Goal: Information Seeking & Learning: Learn about a topic

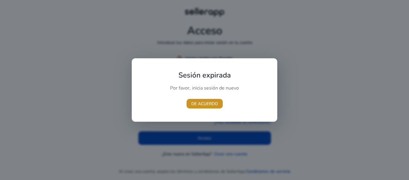
click at [200, 104] on font "DE ACUERDO" at bounding box center [204, 104] width 27 height 6
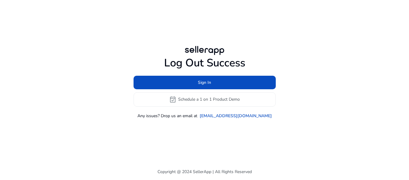
click at [202, 63] on h1 "Log Out Success" at bounding box center [205, 62] width 142 height 13
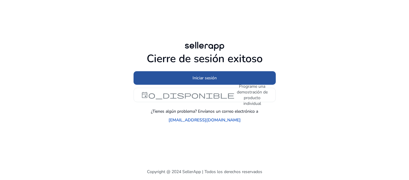
click at [207, 80] on font "Iniciar sesión" at bounding box center [205, 78] width 24 height 6
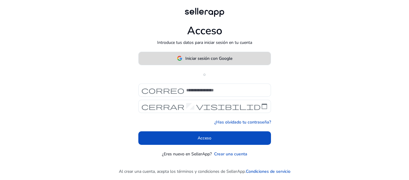
click at [201, 57] on font "Iniciar sesión con Google" at bounding box center [208, 58] width 47 height 6
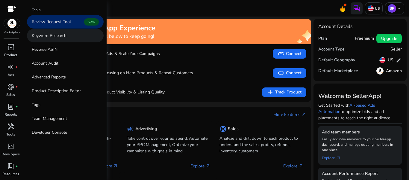
click at [68, 36] on link "Keyword Research" at bounding box center [65, 35] width 77 height 13
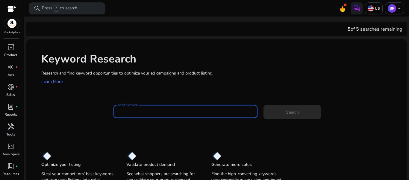
click at [156, 114] on input "Enter Keyword" at bounding box center [185, 111] width 135 height 7
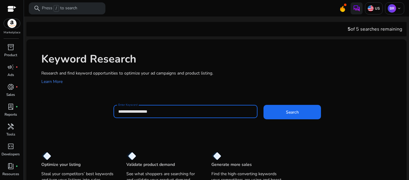
type input "**********"
click at [264, 105] on button "Search" at bounding box center [293, 112] width 58 height 14
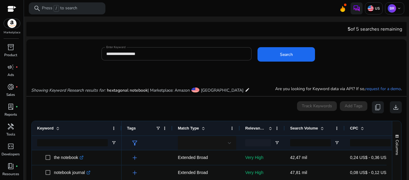
click at [45, 61] on div "**********" at bounding box center [214, 56] width 376 height 19
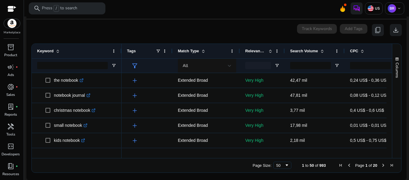
scroll to position [78, 0]
click at [285, 165] on span "Page Size" at bounding box center [287, 164] width 5 height 5
click at [256, 66] on div at bounding box center [258, 64] width 26 height 7
click at [255, 56] on div "Relevance Score" at bounding box center [259, 50] width 28 height 11
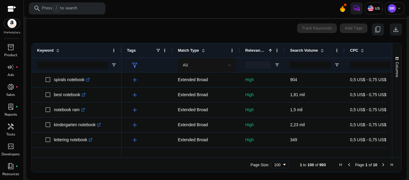
click at [268, 53] on div "Relevance Score 1" at bounding box center [259, 50] width 28 height 11
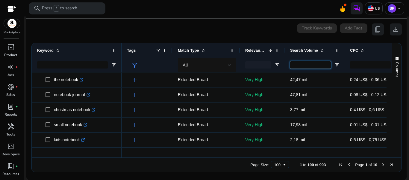
click at [317, 67] on input "Search Volume Filter Input" at bounding box center [310, 64] width 41 height 7
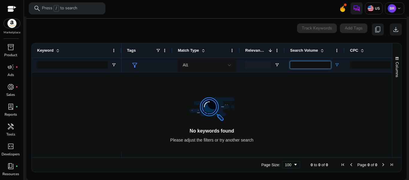
type input "***"
click at [337, 64] on span "Open Filter Menu" at bounding box center [337, 64] width 5 height 5
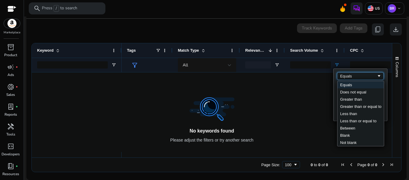
click at [367, 79] on div "Equals" at bounding box center [360, 75] width 46 height 7
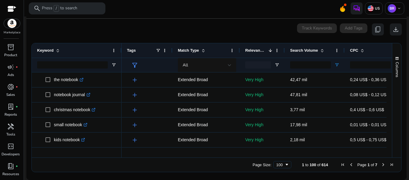
click at [131, 33] on div "0 keyword(s) selected Track Keywords Add Tags content_copy download" at bounding box center [216, 29] width 371 height 12
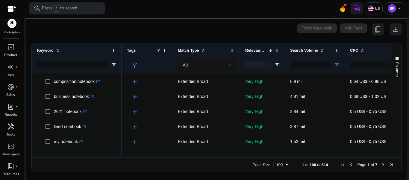
scroll to position [0, 0]
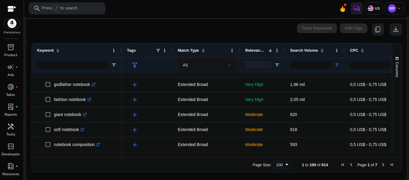
drag, startPoint x: 254, startPoint y: 154, endPoint x: 292, endPoint y: 152, distance: 37.2
click at [292, 152] on div at bounding box center [323, 154] width 403 height 5
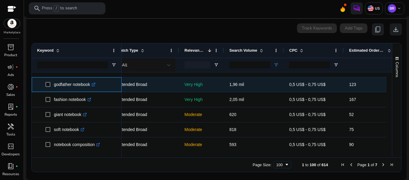
click at [95, 84] on icon ".st0{fill:#2c8af8}" at bounding box center [94, 84] width 4 height 4
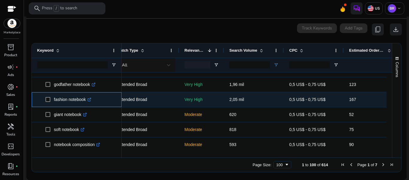
click at [89, 98] on link ".st0{fill:#2c8af8}" at bounding box center [88, 99] width 5 height 5
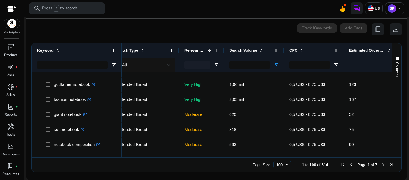
click at [389, 107] on div at bounding box center [389, 111] width 5 height 79
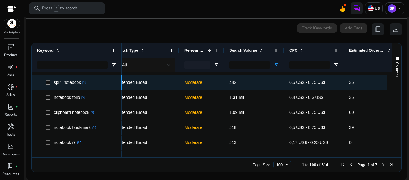
click at [86, 85] on link ".st0{fill:#2c8af8}" at bounding box center [83, 82] width 5 height 5
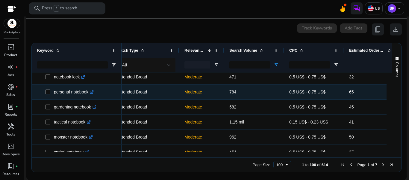
click at [93, 91] on icon at bounding box center [92, 91] width 2 height 2
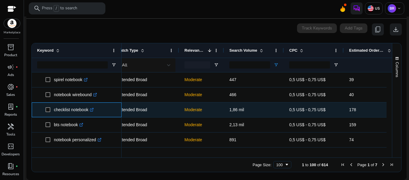
click at [91, 107] on link ".st0{fill:#2c8af8}" at bounding box center [90, 109] width 5 height 5
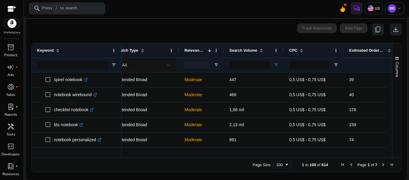
click at [393, 138] on div "Columns" at bounding box center [397, 100] width 9 height 114
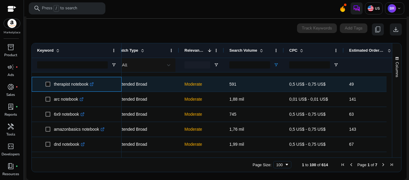
click at [94, 86] on link ".st0{fill:#2c8af8}" at bounding box center [90, 84] width 5 height 5
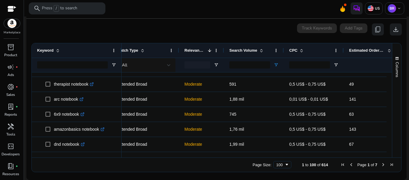
click at [381, 165] on span "Next Page" at bounding box center [383, 164] width 5 height 5
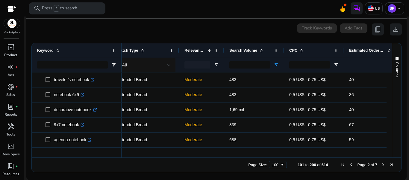
click at [393, 85] on div "Columns" at bounding box center [397, 100] width 9 height 114
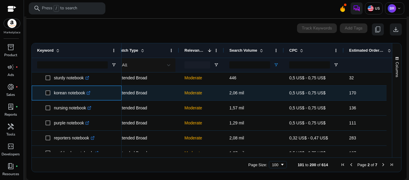
click at [89, 92] on icon ".st0{fill:#2c8af8}" at bounding box center [89, 93] width 4 height 4
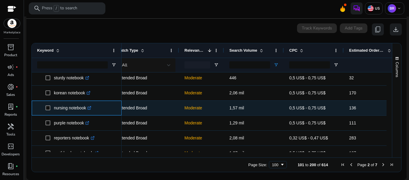
click at [91, 108] on icon ".st0{fill:#2c8af8}" at bounding box center [90, 108] width 4 height 4
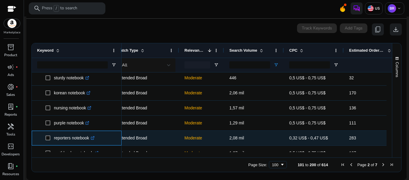
click at [93, 138] on icon at bounding box center [92, 137] width 3 height 3
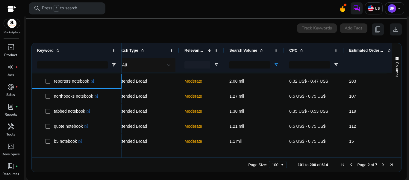
scroll to position [414, 0]
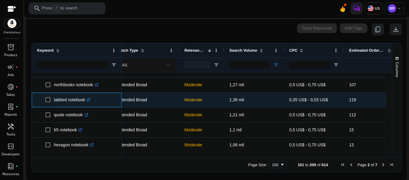
click at [91, 99] on icon ".st0{fill:#2c8af8}" at bounding box center [89, 100] width 4 height 4
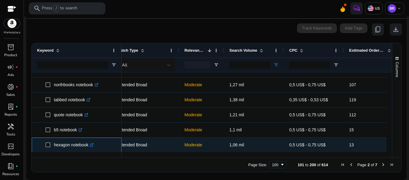
click at [93, 144] on icon at bounding box center [91, 144] width 3 height 3
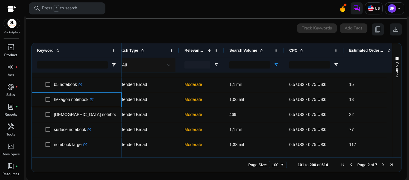
scroll to position [465, 0]
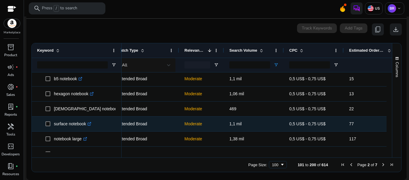
click at [90, 125] on icon ".st0{fill:#2c8af8}" at bounding box center [90, 124] width 4 height 4
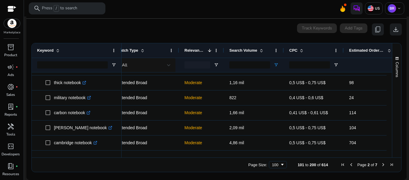
scroll to position [647, 0]
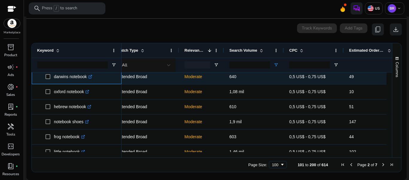
click at [91, 76] on icon ".st0{fill:#2c8af8}" at bounding box center [90, 77] width 4 height 4
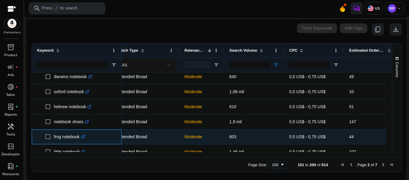
click at [85, 136] on icon ".st0{fill:#2c8af8}" at bounding box center [83, 137] width 4 height 4
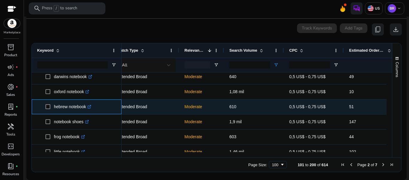
click at [91, 107] on icon at bounding box center [90, 106] width 2 height 2
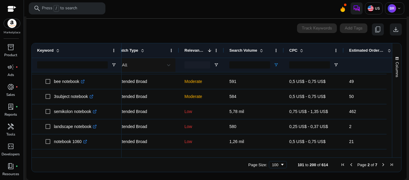
scroll to position [954, 0]
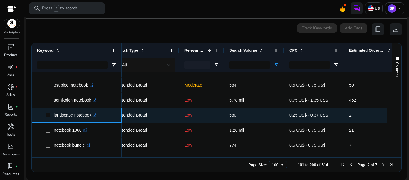
click at [96, 115] on icon ".st0{fill:#2c8af8}" at bounding box center [95, 115] width 4 height 4
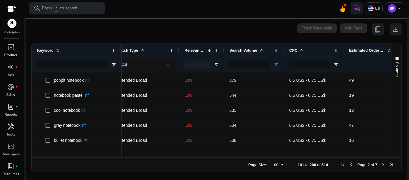
scroll to position [1039, 0]
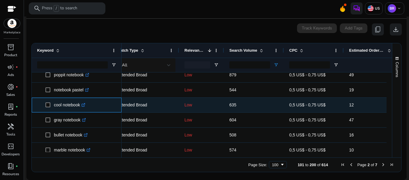
click at [84, 103] on icon ".st0{fill:#2c8af8}" at bounding box center [84, 105] width 4 height 4
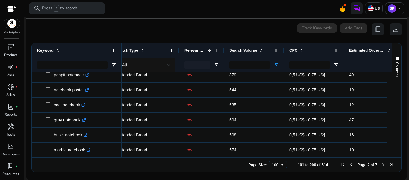
click at [393, 137] on div "Columns" at bounding box center [397, 100] width 9 height 114
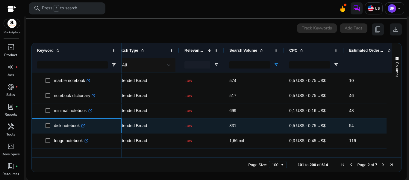
click at [85, 126] on icon at bounding box center [84, 124] width 2 height 2
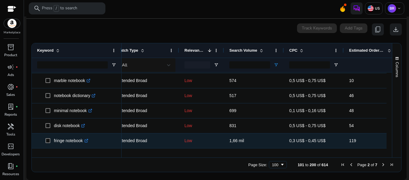
click at [88, 138] on icon ".st0{fill:#2c8af8}" at bounding box center [87, 140] width 4 height 4
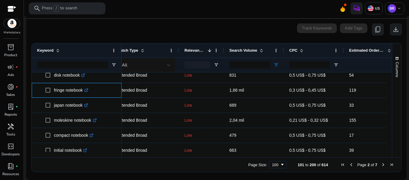
scroll to position [1177, 0]
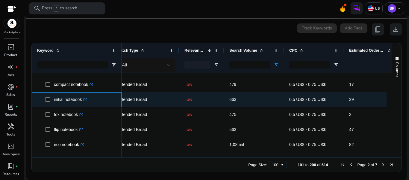
click at [87, 100] on icon at bounding box center [85, 99] width 3 height 3
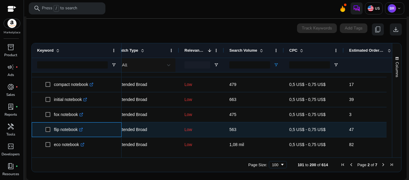
click at [82, 129] on icon at bounding box center [80, 129] width 3 height 3
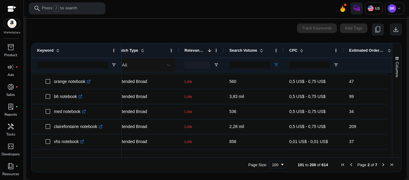
scroll to position [1322, 0]
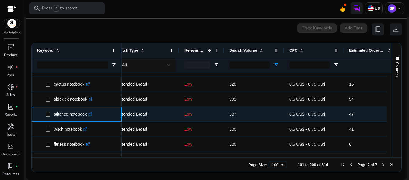
click at [92, 113] on icon ".st0{fill:#2c8af8}" at bounding box center [90, 114] width 4 height 4
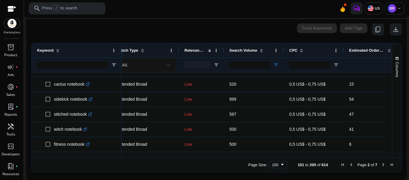
click at [381, 165] on span "Next Page" at bounding box center [383, 164] width 5 height 5
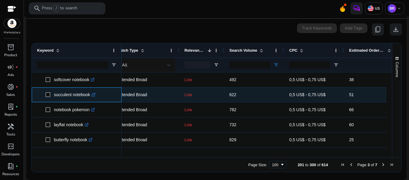
click at [96, 93] on icon ".st0{fill:#2c8af8}" at bounding box center [94, 95] width 4 height 4
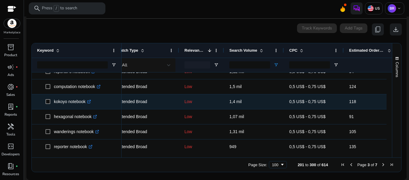
click at [89, 103] on link ".st0{fill:#2c8af8}" at bounding box center [88, 101] width 5 height 5
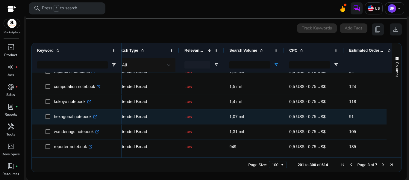
click at [95, 116] on icon ".st0{fill:#2c8af8}" at bounding box center [95, 116] width 4 height 4
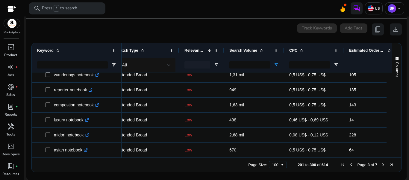
scroll to position [295, 0]
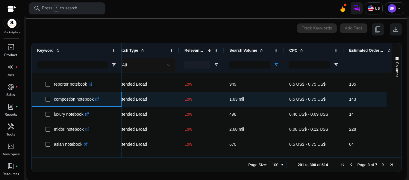
click at [99, 99] on icon at bounding box center [98, 98] width 2 height 2
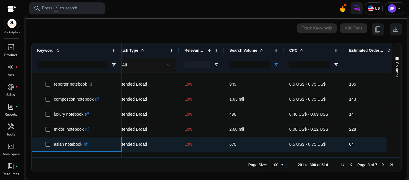
click at [86, 146] on link ".st0{fill:#2c8af8}" at bounding box center [84, 143] width 5 height 5
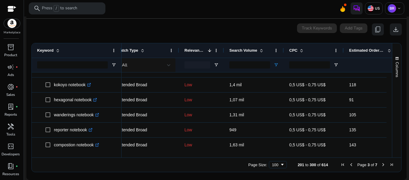
scroll to position [0, 0]
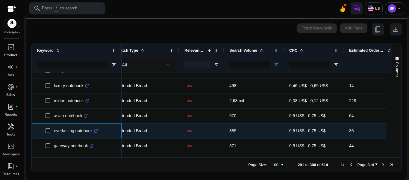
click at [98, 130] on icon at bounding box center [97, 130] width 2 height 2
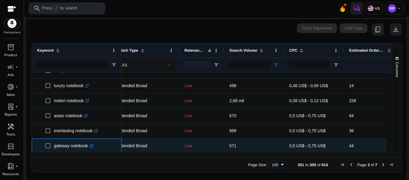
click at [91, 145] on link ".st0{fill:#2c8af8}" at bounding box center [90, 145] width 5 height 5
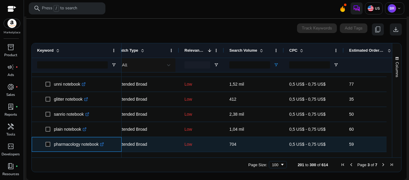
click at [104, 142] on icon ".st0{fill:#2c8af8}" at bounding box center [102, 144] width 4 height 4
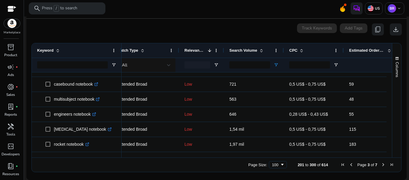
scroll to position [550, 0]
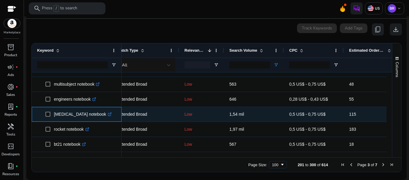
click at [110, 113] on icon at bounding box center [110, 112] width 1 height 1
click at [96, 118] on p "gudetama notebook .st0{fill:#2c8af8}" at bounding box center [75, 114] width 43 height 12
click at [96, 114] on icon ".st0{fill:#2c8af8}" at bounding box center [95, 114] width 4 height 4
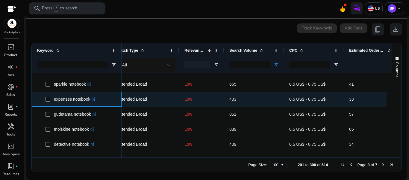
click at [96, 100] on icon ".st0{fill:#2c8af8}" at bounding box center [94, 99] width 4 height 4
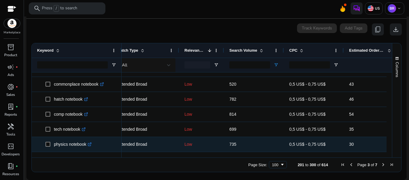
scroll to position [730, 0]
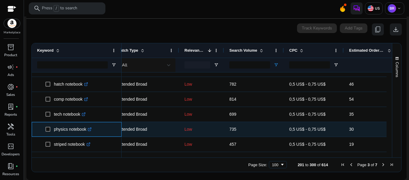
click at [89, 130] on icon at bounding box center [89, 129] width 3 height 3
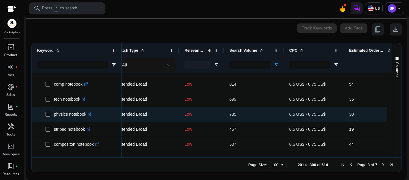
scroll to position [760, 0]
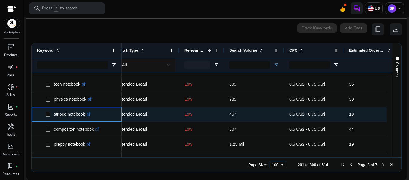
click at [89, 115] on icon at bounding box center [88, 114] width 3 height 3
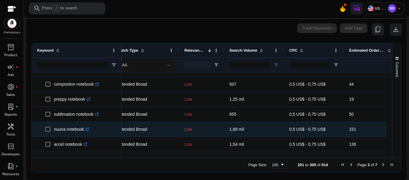
scroll to position [820, 0]
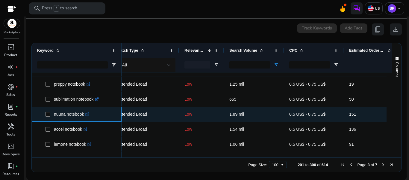
click at [88, 115] on icon ".st0{fill:#2c8af8}" at bounding box center [87, 114] width 4 height 4
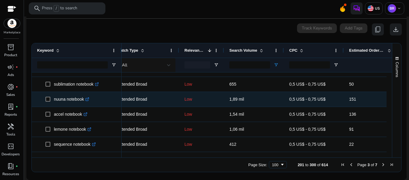
scroll to position [850, 0]
click at [104, 99] on icon ".st0{fill:#2c8af8}" at bounding box center [104, 99] width 4 height 4
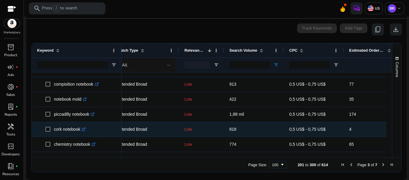
scroll to position [984, 0]
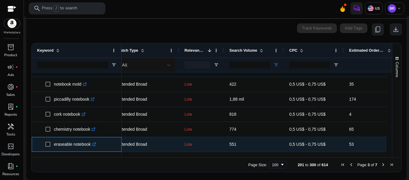
click at [93, 144] on icon ".st0{fill:#2c8af8}" at bounding box center [94, 144] width 4 height 4
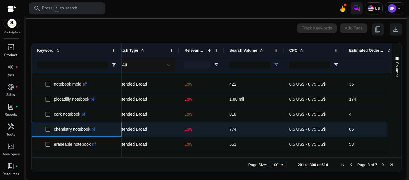
click at [92, 128] on link ".st0{fill:#2c8af8}" at bounding box center [92, 128] width 5 height 5
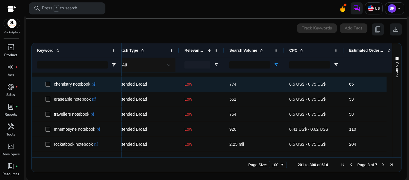
scroll to position [1029, 0]
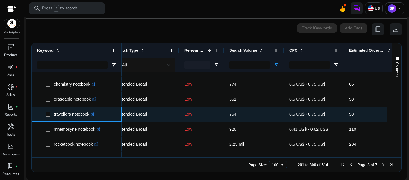
click at [91, 114] on link ".st0{fill:#2c8af8}" at bounding box center [91, 113] width 5 height 5
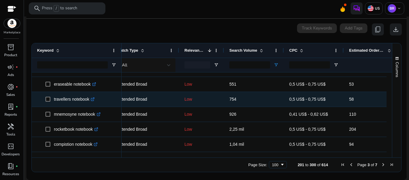
scroll to position [1059, 0]
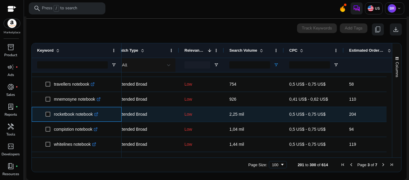
click at [98, 115] on icon ".st0{fill:#2c8af8}" at bounding box center [96, 114] width 4 height 4
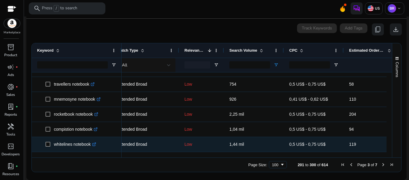
scroll to position [1074, 0]
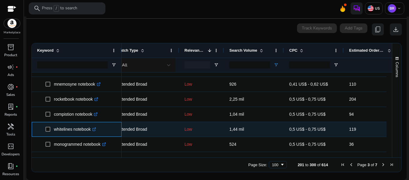
click at [96, 128] on icon ".st0{fill:#2c8af8}" at bounding box center [94, 129] width 4 height 4
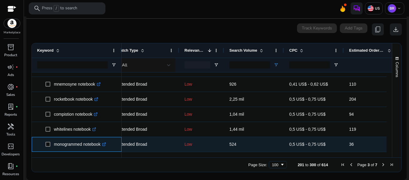
click at [106, 141] on link ".st0{fill:#2c8af8}" at bounding box center [103, 143] width 5 height 5
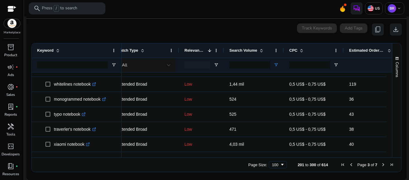
scroll to position [1134, 0]
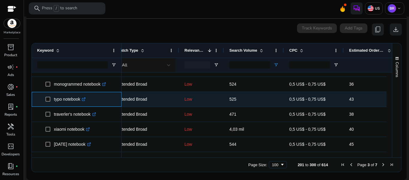
click at [84, 101] on icon ".st0{fill:#2c8af8}" at bounding box center [84, 99] width 4 height 4
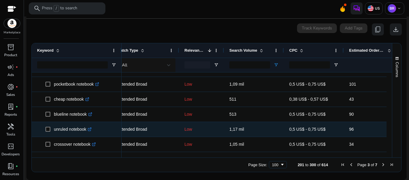
scroll to position [1299, 0]
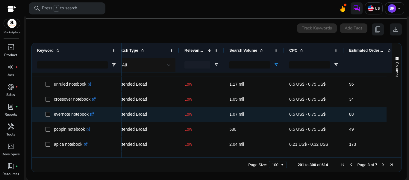
click at [93, 115] on icon ".st0{fill:#2c8af8}" at bounding box center [92, 114] width 4 height 4
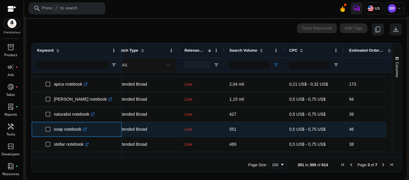
click at [83, 129] on link ".st0{fill:#2c8af8}" at bounding box center [84, 128] width 5 height 5
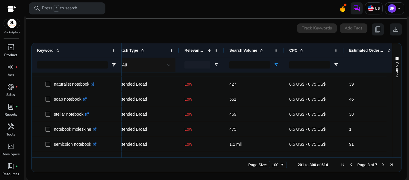
click at [381, 163] on span "Next Page" at bounding box center [383, 164] width 5 height 5
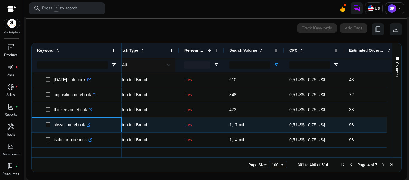
click at [89, 123] on icon ".st0{fill:#2c8af8}" at bounding box center [89, 125] width 4 height 4
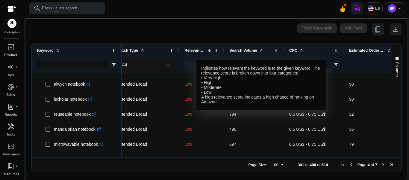
scroll to position [55, 0]
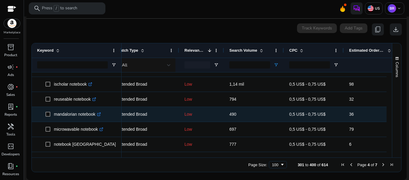
click at [100, 114] on icon ".st0{fill:#2c8af8}" at bounding box center [99, 114] width 4 height 4
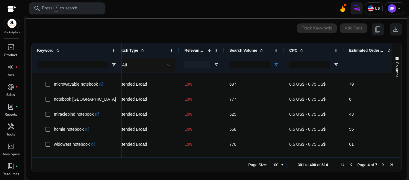
scroll to position [115, 0]
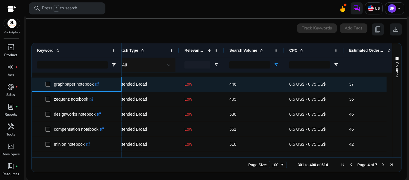
click at [98, 84] on icon ".st0{fill:#2c8af8}" at bounding box center [97, 84] width 4 height 4
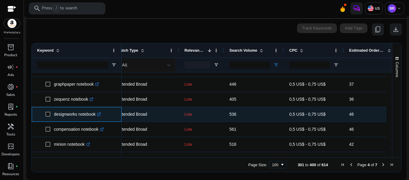
click at [101, 113] on icon at bounding box center [100, 113] width 2 height 2
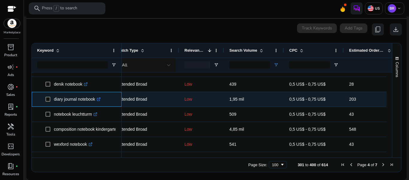
click at [100, 98] on icon at bounding box center [99, 98] width 2 height 2
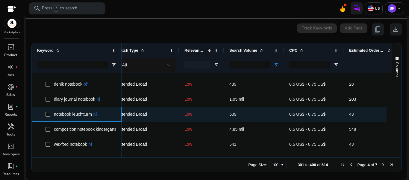
click at [96, 115] on icon at bounding box center [94, 114] width 3 height 3
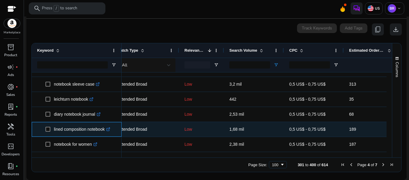
click at [108, 131] on link ".st0{fill:#2c8af8}" at bounding box center [107, 128] width 5 height 5
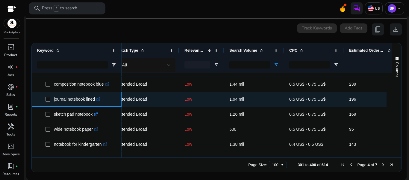
click at [100, 99] on icon at bounding box center [99, 98] width 2 height 2
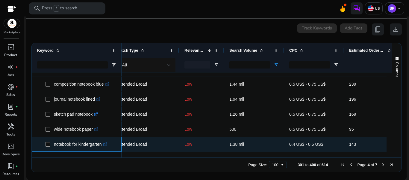
click at [107, 146] on link ".st0{fill:#2c8af8}" at bounding box center [104, 143] width 5 height 5
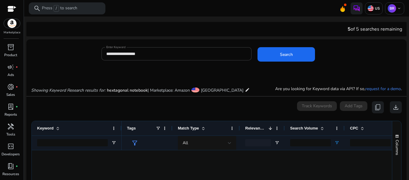
scroll to position [0, 61]
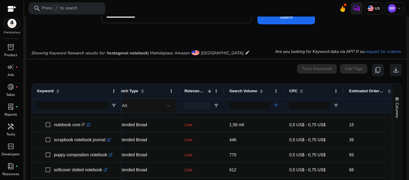
click at [237, 22] on div "**********" at bounding box center [176, 16] width 141 height 13
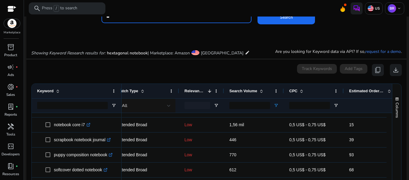
type input "*"
click at [258, 10] on button "Search" at bounding box center [287, 17] width 58 height 14
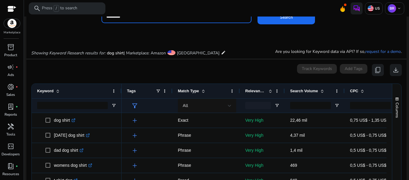
scroll to position [71, 0]
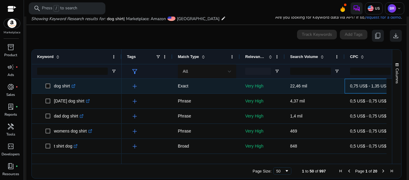
click at [369, 87] on span "0,75 US$ - 1,35 US$" at bounding box center [369, 85] width 39 height 5
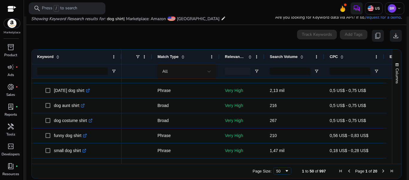
scroll to position [0, 0]
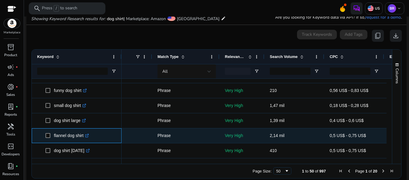
click at [87, 134] on icon ".st0{fill:#2c8af8}" at bounding box center [87, 135] width 4 height 4
click at [85, 136] on icon ".st0{fill:#2c8af8}" at bounding box center [84, 135] width 4 height 4
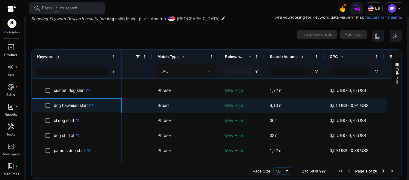
click at [93, 104] on icon ".st0{fill:#2c8af8}" at bounding box center [91, 105] width 4 height 4
click at [90, 105] on icon at bounding box center [89, 104] width 2 height 2
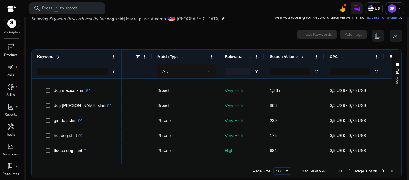
click at [383, 170] on span "Next Page" at bounding box center [383, 170] width 5 height 5
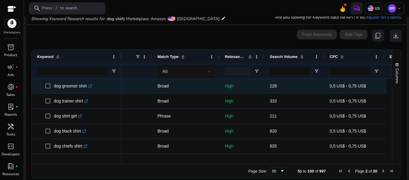
drag, startPoint x: 294, startPoint y: 77, endPoint x: 286, endPoint y: 85, distance: 11.9
click at [286, 85] on div "Keyword Tags Match Type CPC" at bounding box center [212, 106] width 361 height 114
click at [286, 85] on p "228" at bounding box center [294, 86] width 49 height 12
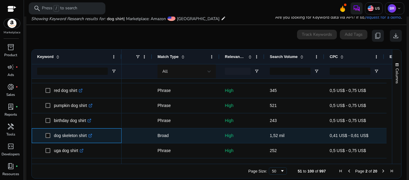
click at [91, 133] on icon ".st0{fill:#2c8af8}" at bounding box center [90, 135] width 4 height 4
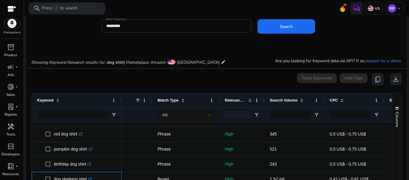
scroll to position [28, 0]
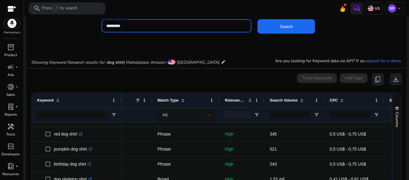
drag, startPoint x: 176, startPoint y: 28, endPoint x: 104, endPoint y: 30, distance: 71.7
click at [104, 30] on div "Enter Keyword *********" at bounding box center [177, 25] width 150 height 13
type input "**********"
click at [258, 19] on button "Search" at bounding box center [287, 26] width 58 height 14
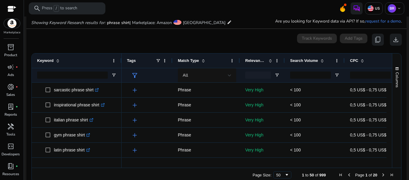
scroll to position [71, 0]
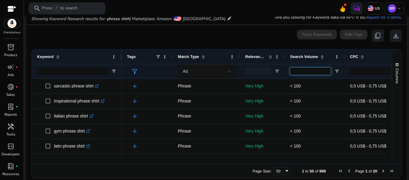
click at [308, 74] on input "Search Volume Filter Input" at bounding box center [310, 70] width 41 height 7
click at [285, 171] on span "Page Size" at bounding box center [287, 170] width 5 height 5
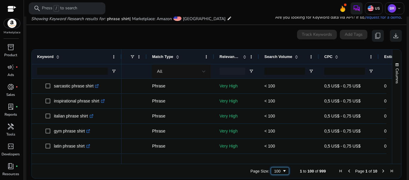
scroll to position [0, 37]
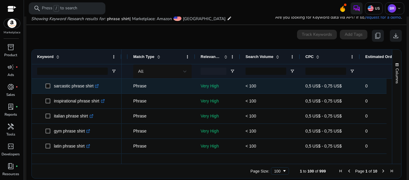
click at [273, 90] on p "< 100" at bounding box center [270, 86] width 49 height 12
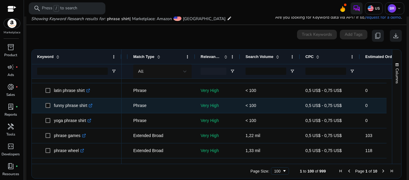
scroll to position [70, 0]
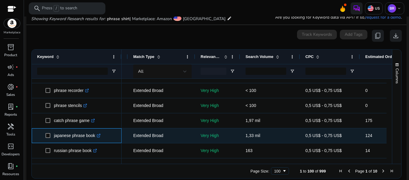
click at [98, 135] on icon ".st0{fill:#2c8af8}" at bounding box center [99, 135] width 4 height 4
click at [105, 133] on link ".st0{fill:#2c8af8}" at bounding box center [101, 135] width 5 height 5
